Goal: Task Accomplishment & Management: Manage account settings

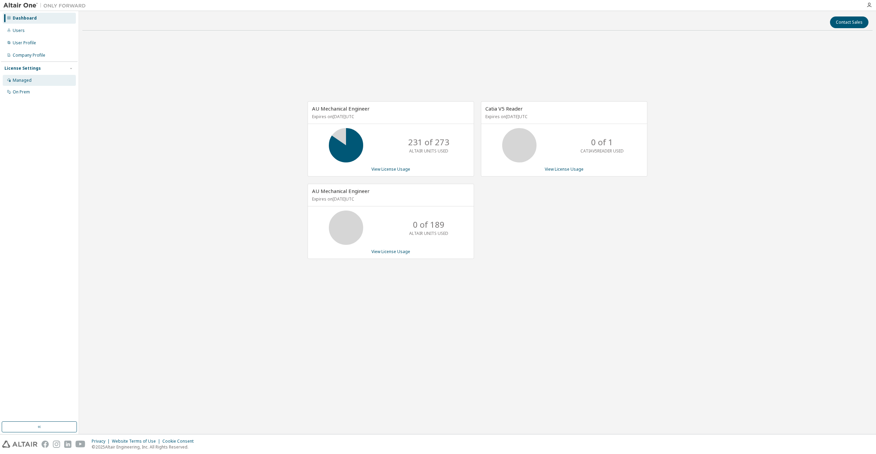
click at [32, 82] on div "Managed" at bounding box center [39, 80] width 73 height 11
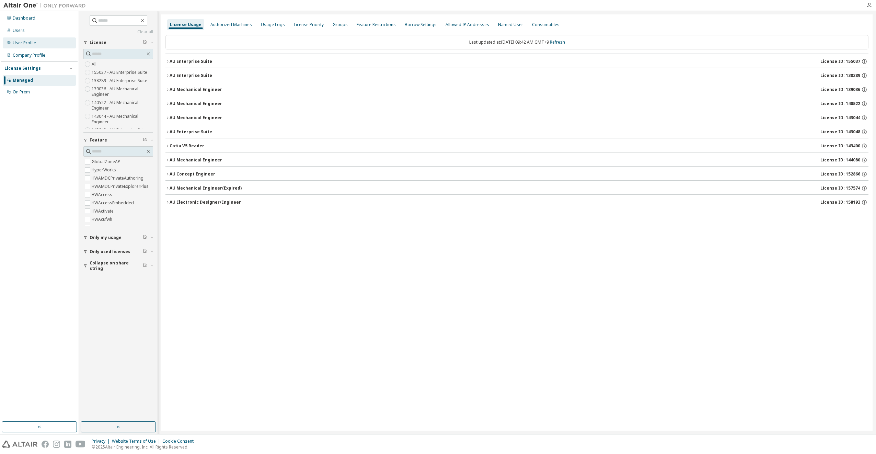
click at [39, 43] on div "User Profile" at bounding box center [39, 42] width 73 height 11
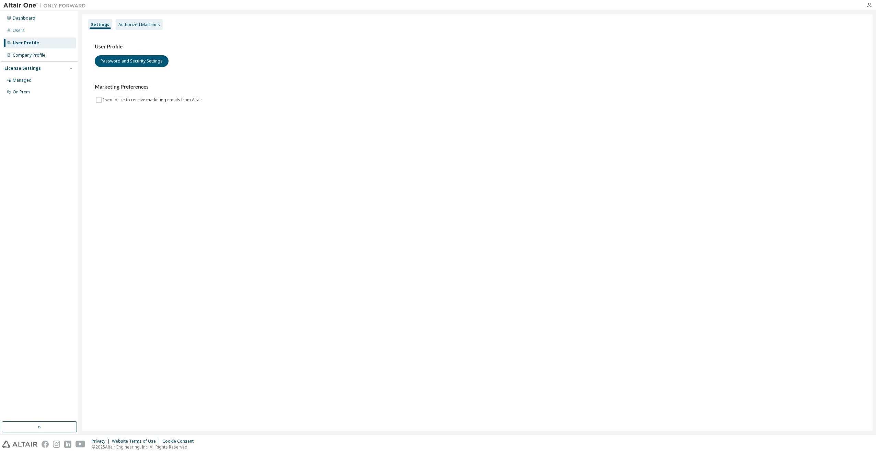
click at [141, 26] on div "Authorized Machines" at bounding box center [139, 24] width 42 height 5
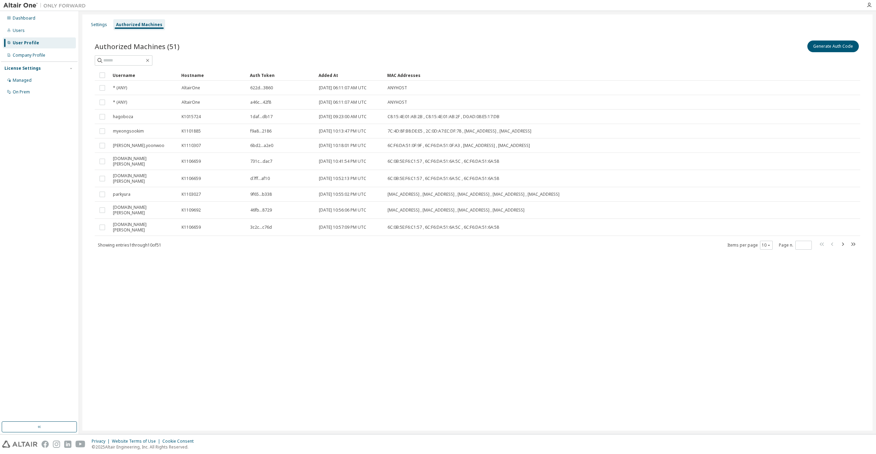
click at [466, 53] on div "Authorized Machines (51) Generate Auth Code" at bounding box center [477, 52] width 765 height 26
click at [820, 46] on button "Generate Auth Code" at bounding box center [832, 46] width 51 height 12
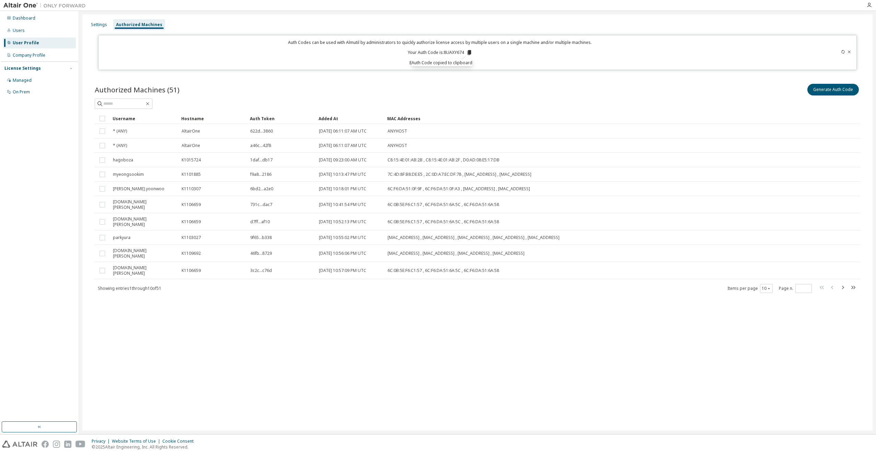
click at [463, 87] on div "Authorized Machines (51) Generate Auth Code" at bounding box center [477, 89] width 765 height 14
click at [14, 54] on div "Company Profile" at bounding box center [29, 54] width 33 height 5
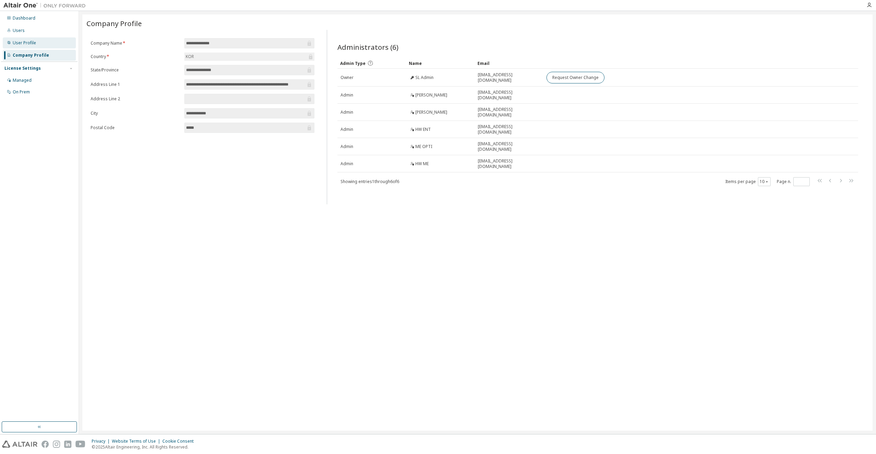
click at [30, 43] on div "User Profile" at bounding box center [24, 42] width 23 height 5
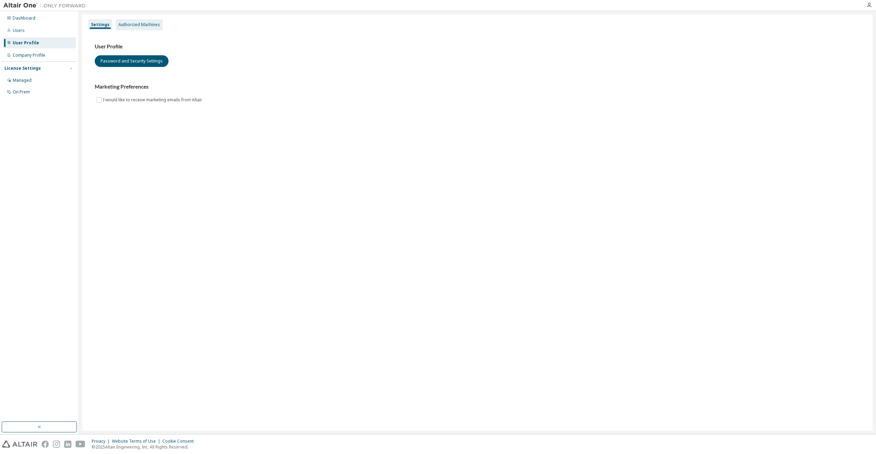
click at [140, 26] on div "Authorized Machines" at bounding box center [139, 24] width 42 height 5
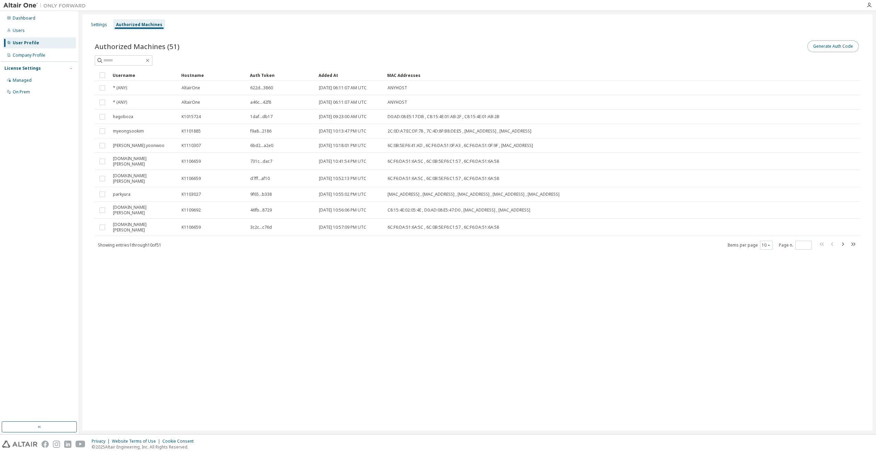
click at [844, 49] on button "Generate Auth Code" at bounding box center [832, 46] width 51 height 12
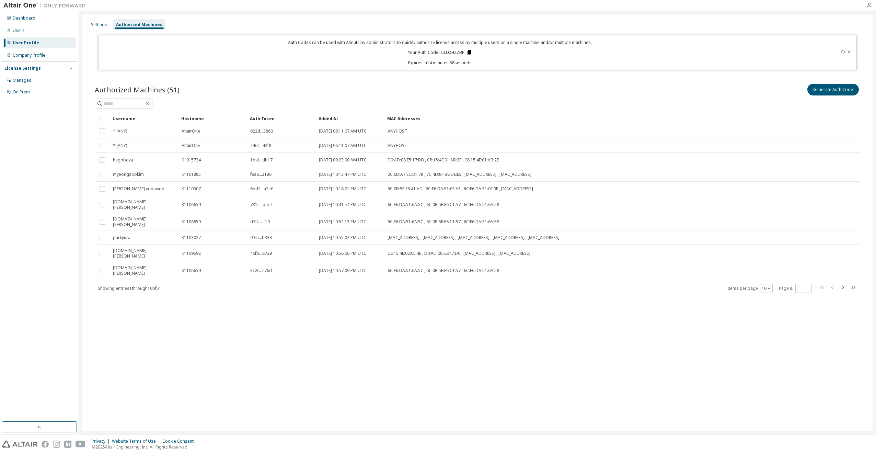
click at [469, 55] on icon at bounding box center [469, 52] width 6 height 6
click at [38, 56] on div "Company Profile" at bounding box center [29, 54] width 33 height 5
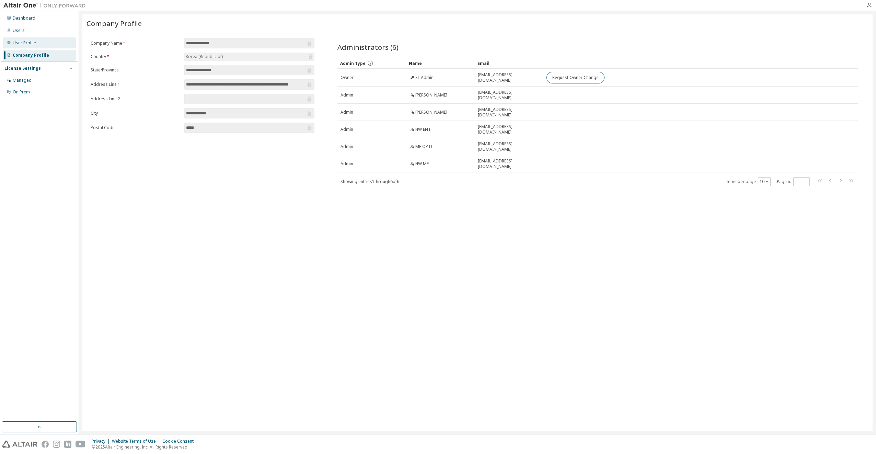
click at [40, 48] on div "User Profile" at bounding box center [39, 42] width 73 height 11
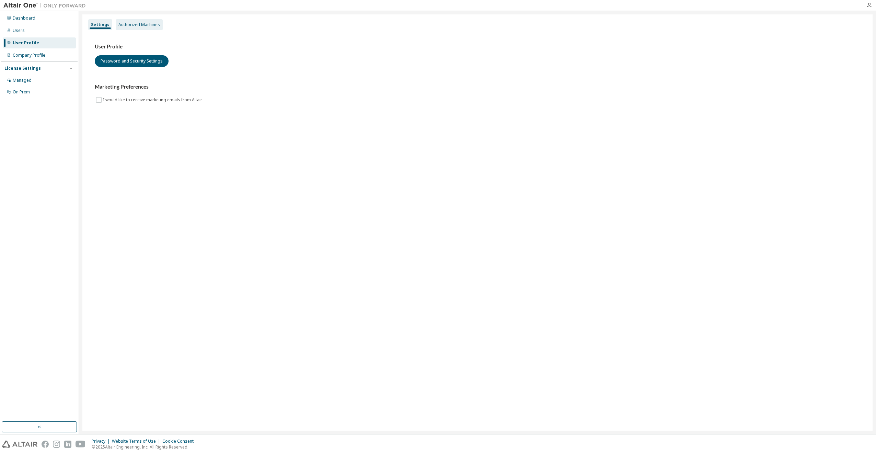
click at [141, 26] on div "Authorized Machines" at bounding box center [139, 24] width 42 height 5
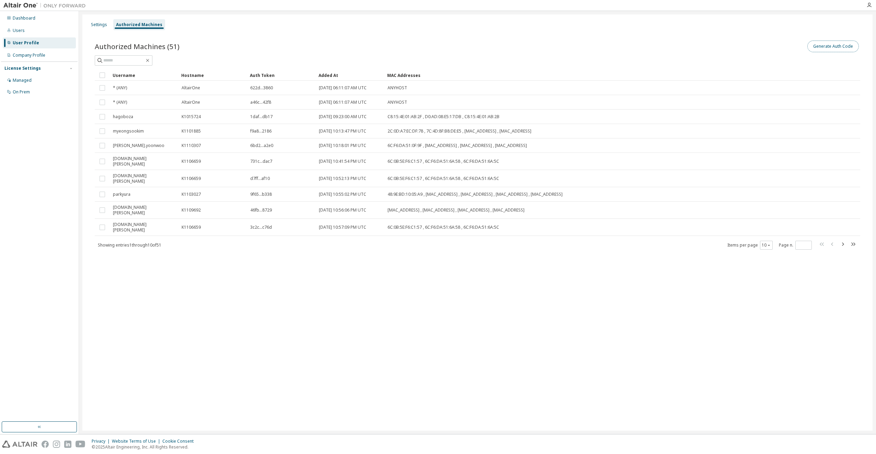
click at [847, 43] on button "Generate Auth Code" at bounding box center [832, 46] width 51 height 12
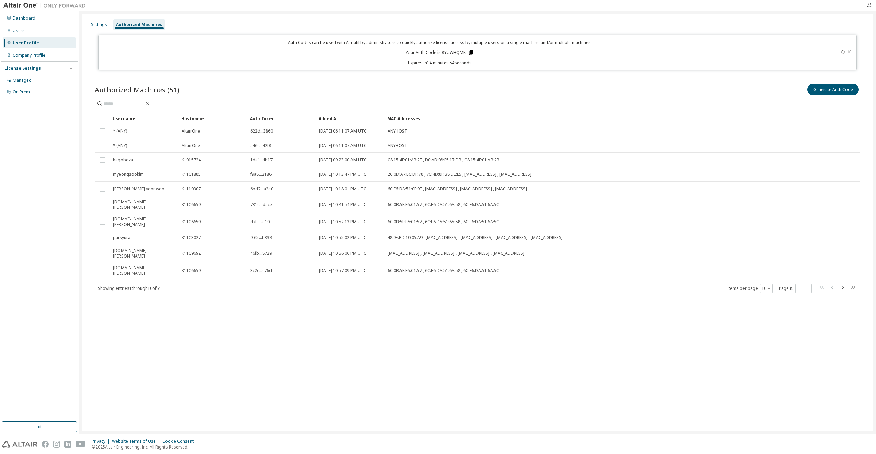
click at [469, 51] on icon at bounding box center [471, 52] width 6 height 6
click at [46, 51] on div "Company Profile" at bounding box center [39, 55] width 73 height 11
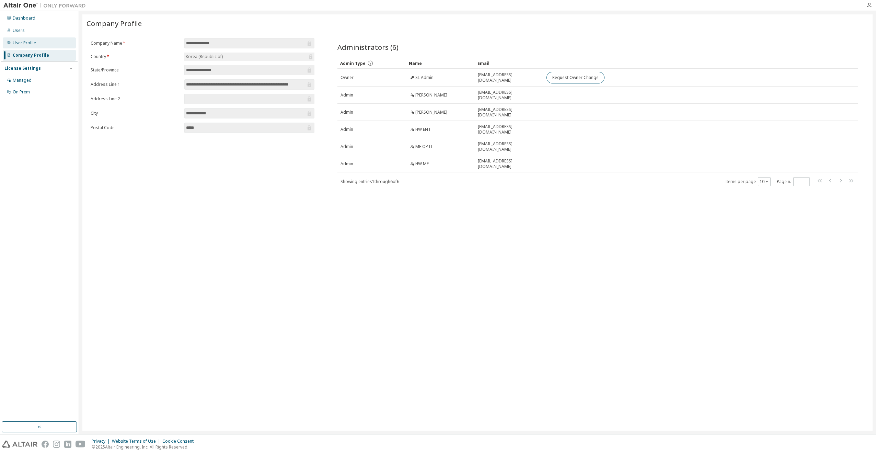
click at [48, 43] on div "User Profile" at bounding box center [39, 42] width 73 height 11
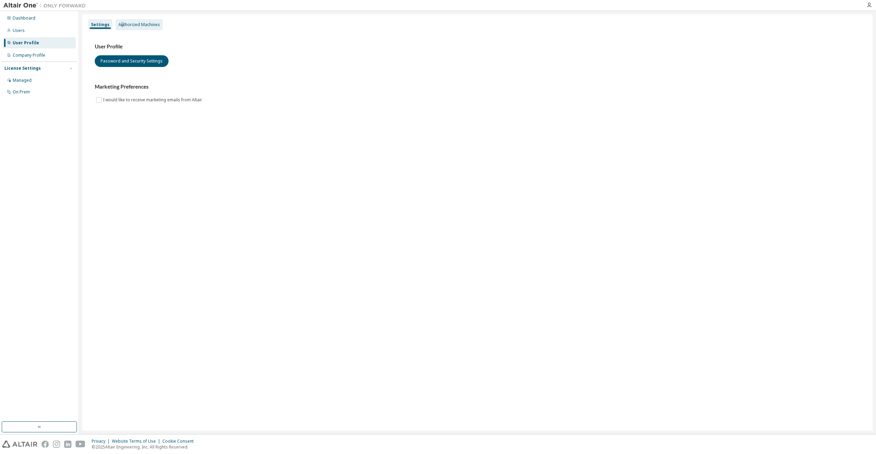
click at [120, 27] on div "Authorized Machines" at bounding box center [139, 24] width 42 height 5
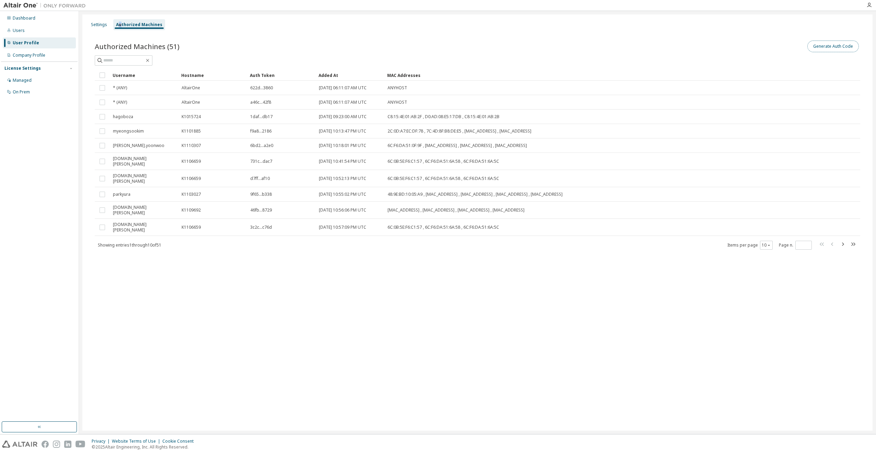
click at [827, 47] on button "Generate Auth Code" at bounding box center [832, 46] width 51 height 12
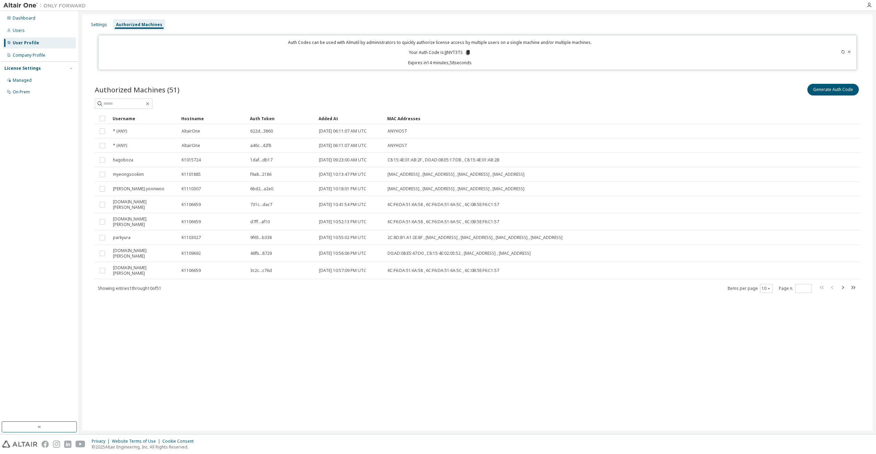
click at [468, 50] on icon at bounding box center [468, 52] width 4 height 5
drag, startPoint x: 222, startPoint y: 298, endPoint x: 232, endPoint y: 282, distance: 18.4
click at [222, 298] on div "Authorized Machines (51) Generate Auth Code Clear Load Save Save As Field Opera…" at bounding box center [477, 192] width 782 height 237
click at [769, 288] on icon "button" at bounding box center [768, 288] width 2 height 1
click at [786, 313] on div "50" at bounding box center [787, 311] width 55 height 8
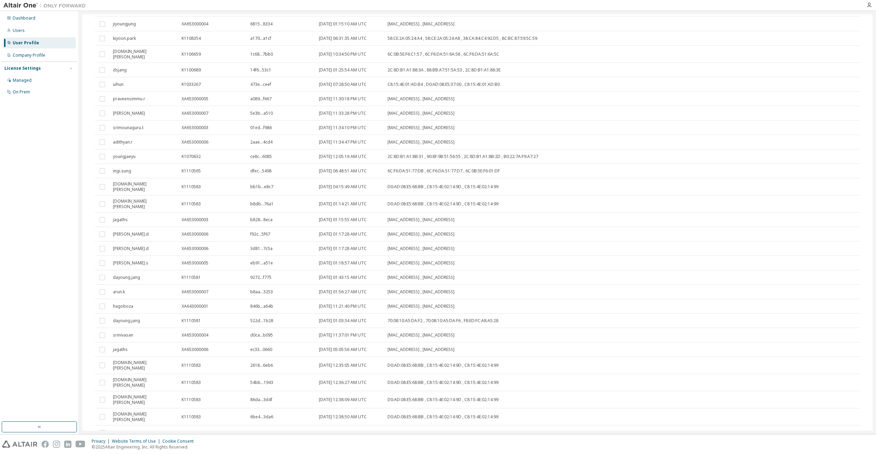
scroll to position [446, 0]
